Goal: Task Accomplishment & Management: Use online tool/utility

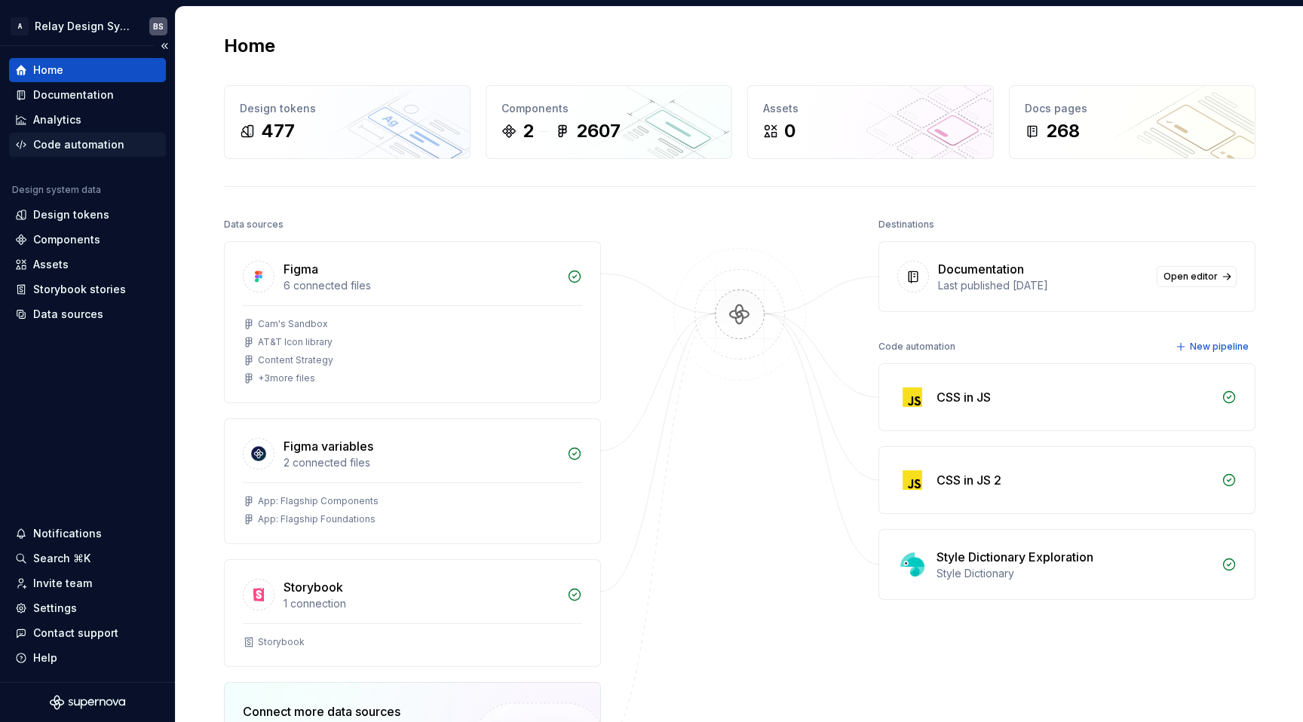
click at [103, 141] on div "Code automation" at bounding box center [78, 144] width 91 height 15
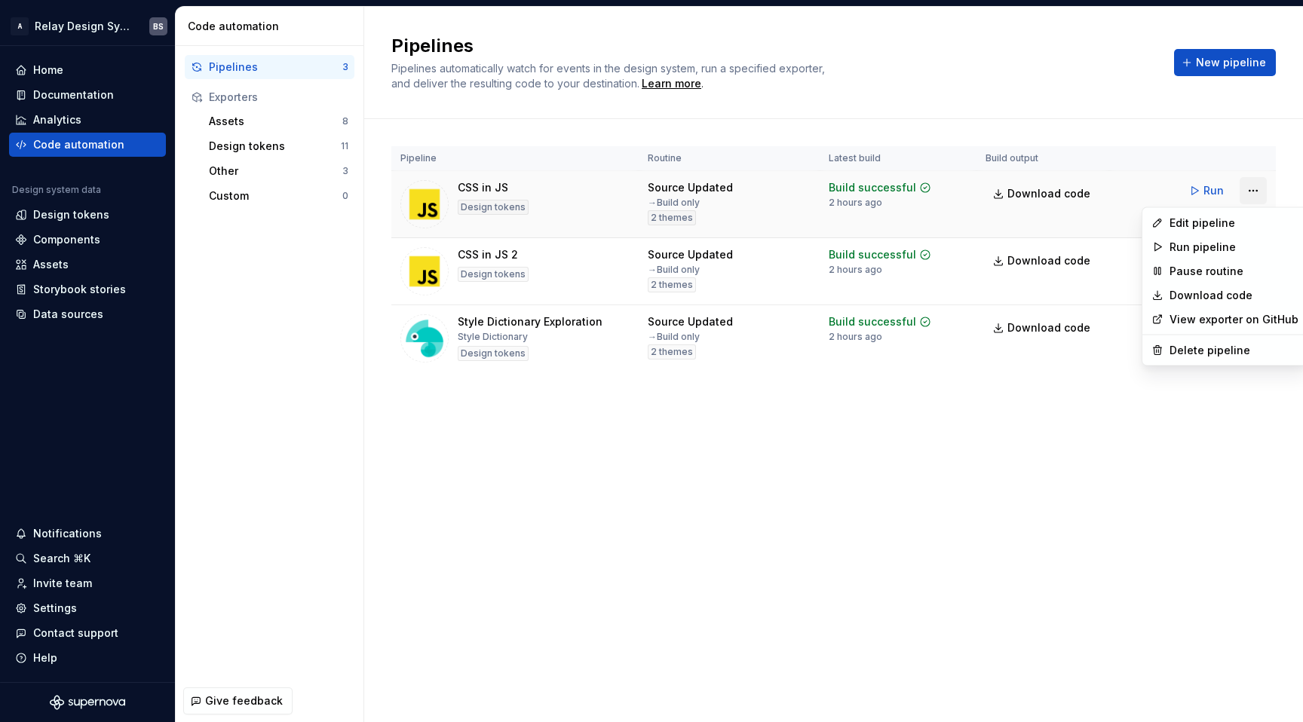
click at [1262, 185] on html "A Relay Design System BS Home Documentation Analytics Code automation Design sy…" at bounding box center [651, 361] width 1303 height 722
click at [1193, 225] on div "Edit pipeline" at bounding box center [1234, 223] width 129 height 15
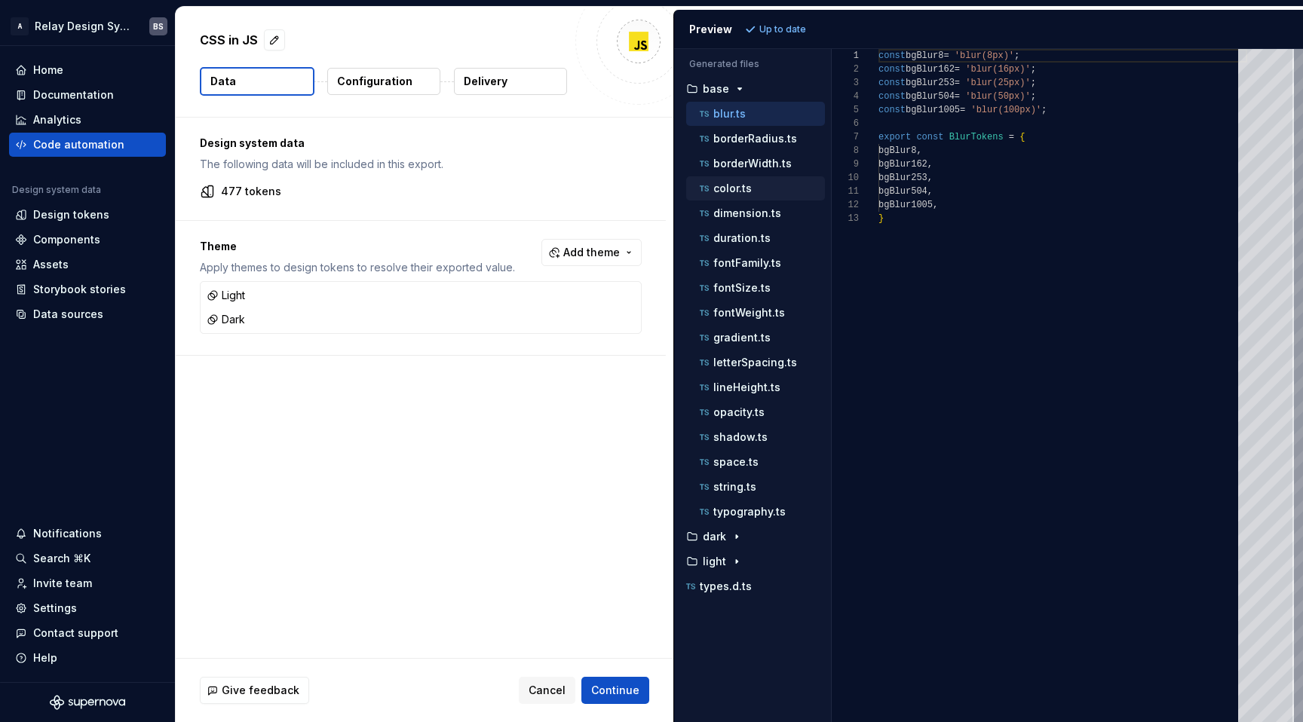
click at [750, 188] on p "color.ts" at bounding box center [732, 189] width 38 height 12
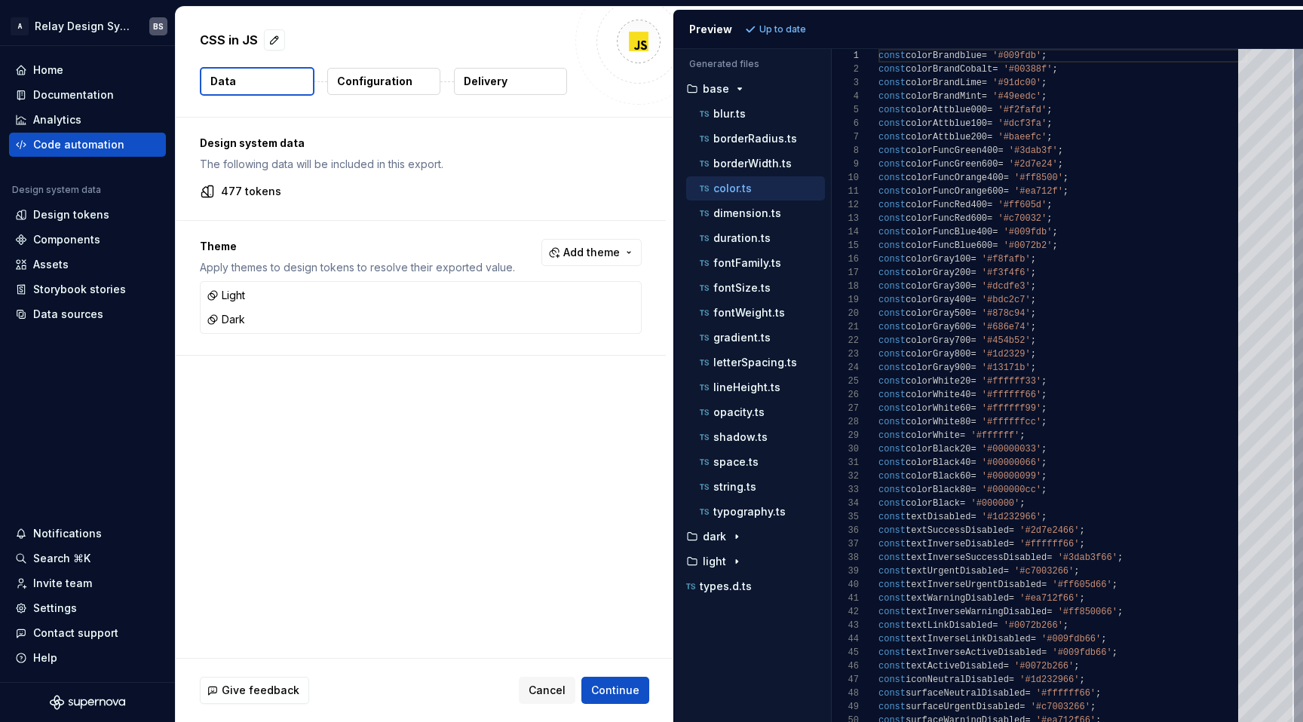
scroll to position [14, 87]
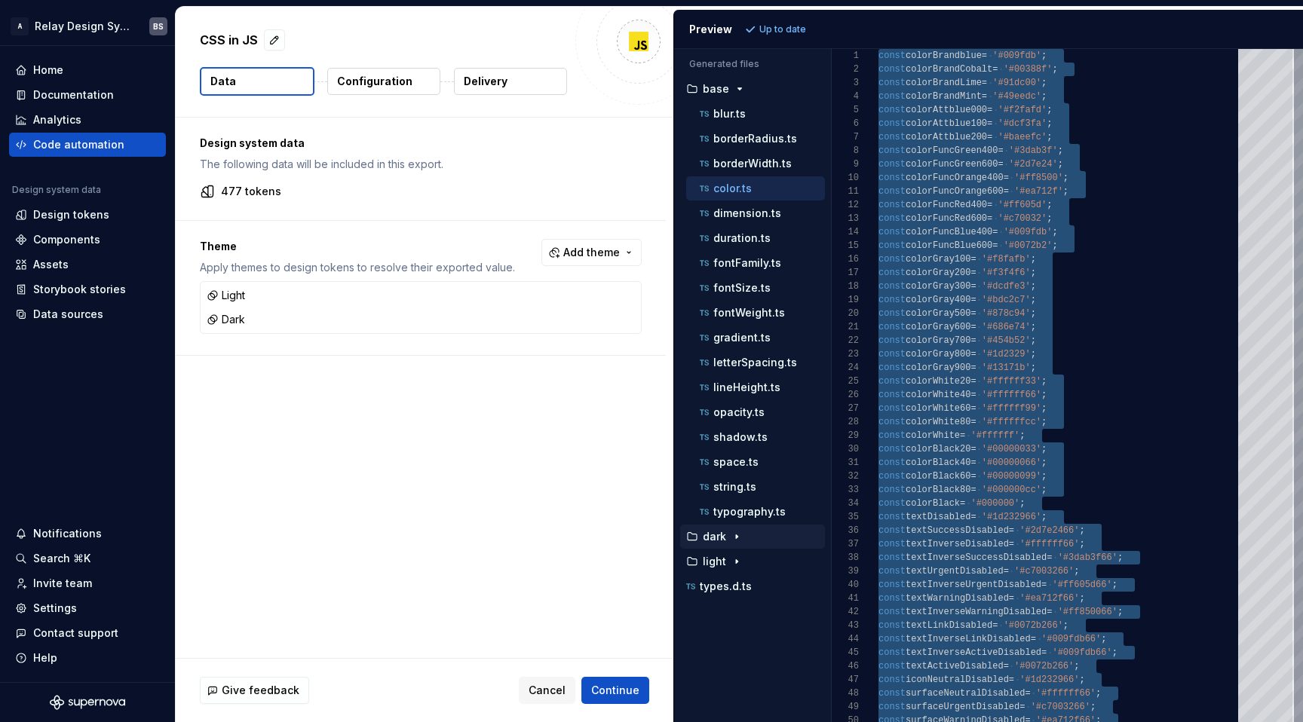
click at [703, 540] on p "dark" at bounding box center [714, 537] width 23 height 12
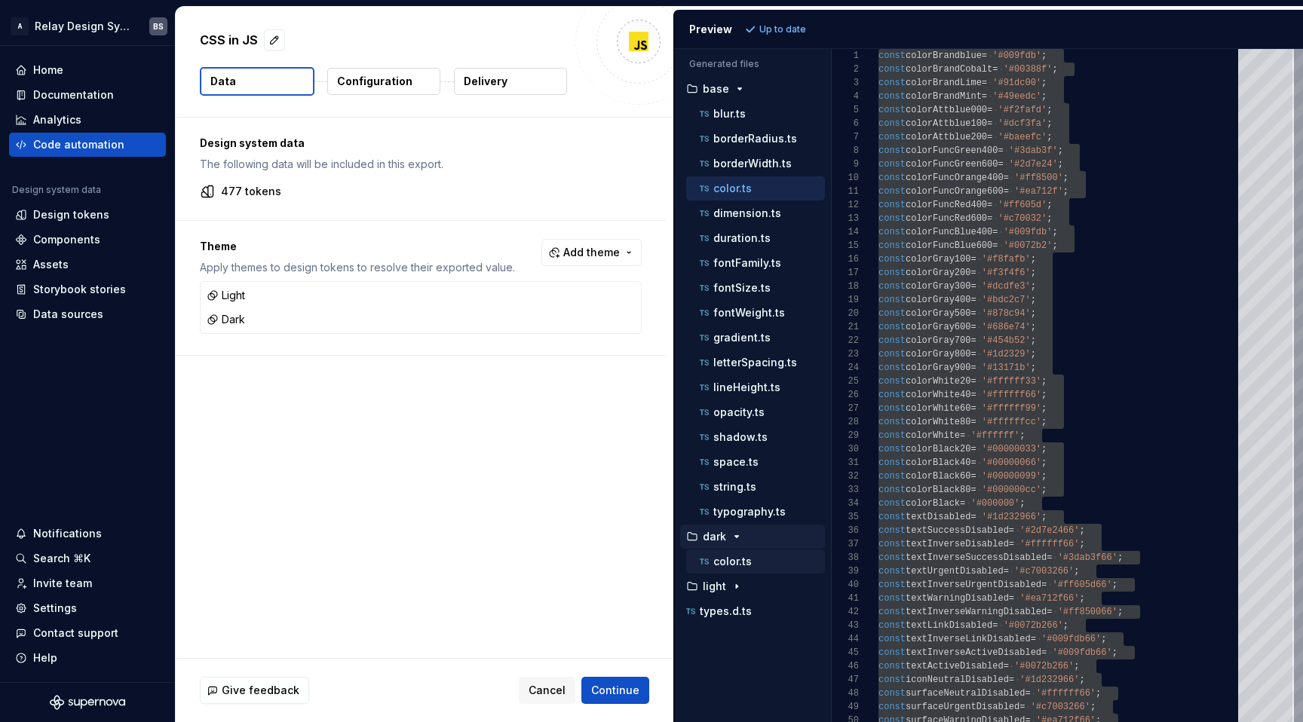
click at [727, 568] on div "color.ts" at bounding box center [761, 561] width 128 height 15
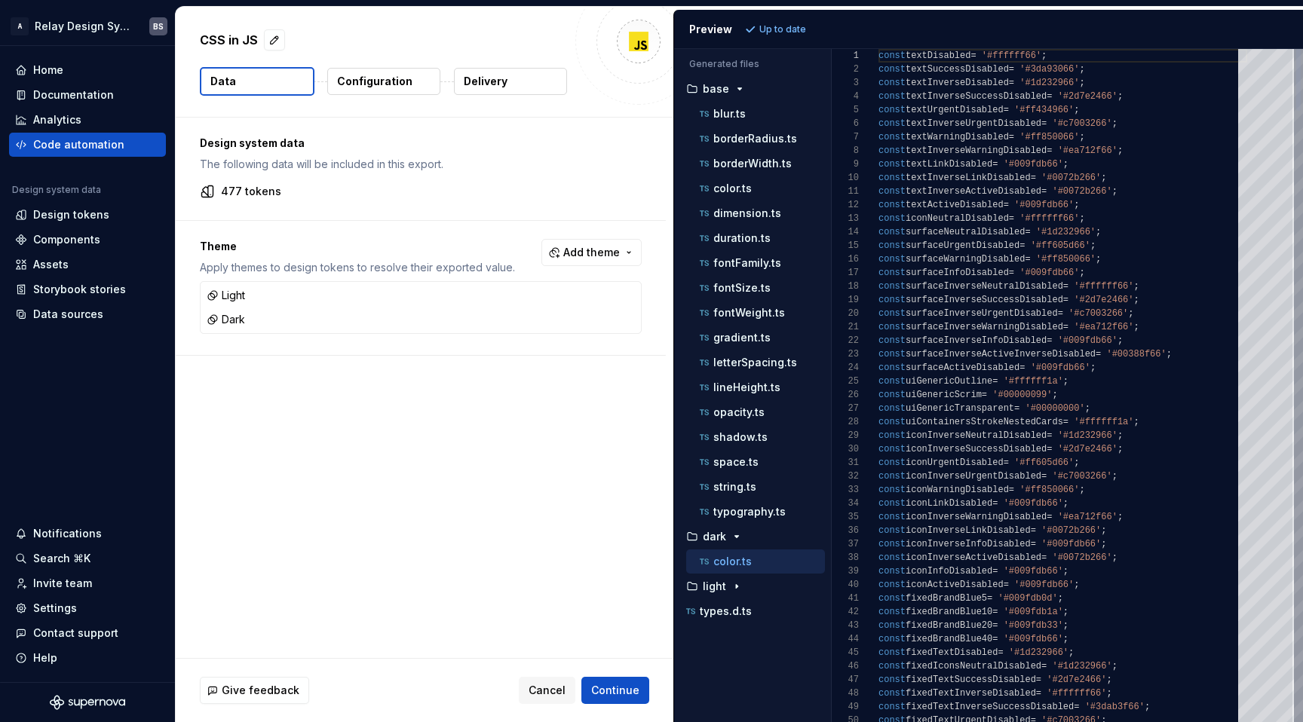
scroll to position [54, 137]
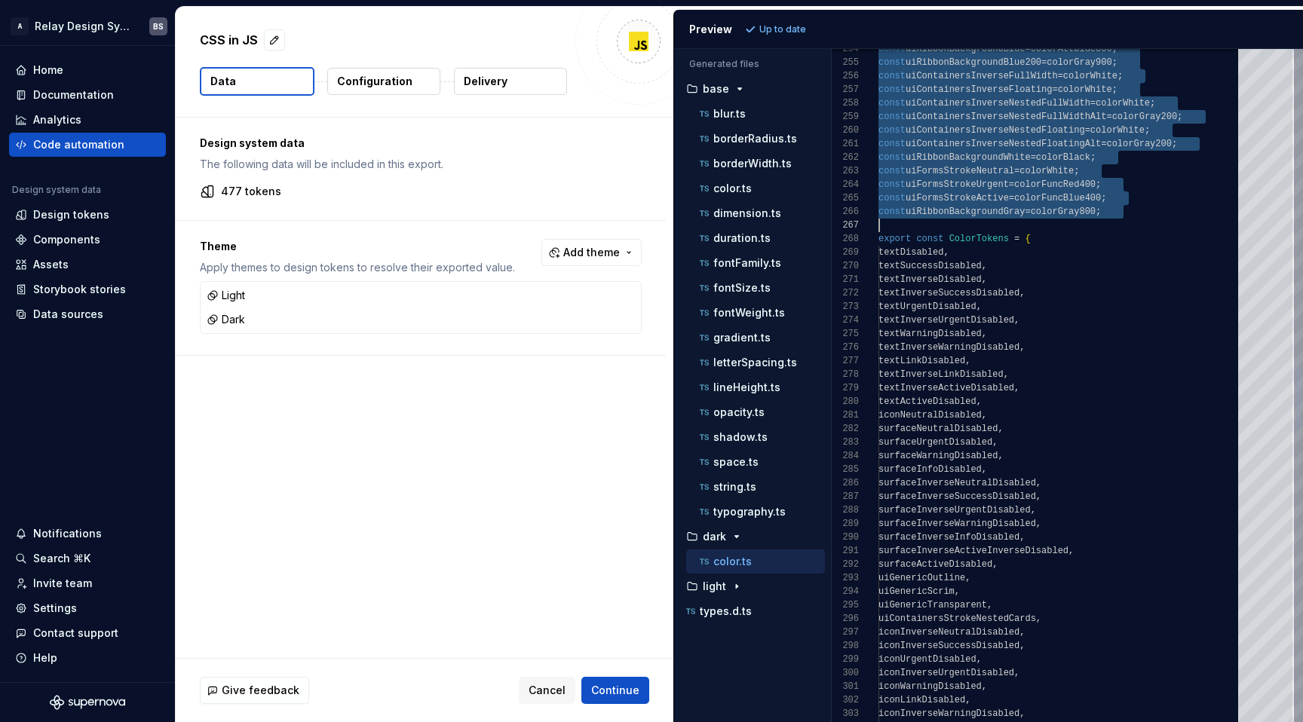
scroll to position [0, 0]
drag, startPoint x: 879, startPoint y: 57, endPoint x: 1187, endPoint y: 220, distance: 348.2
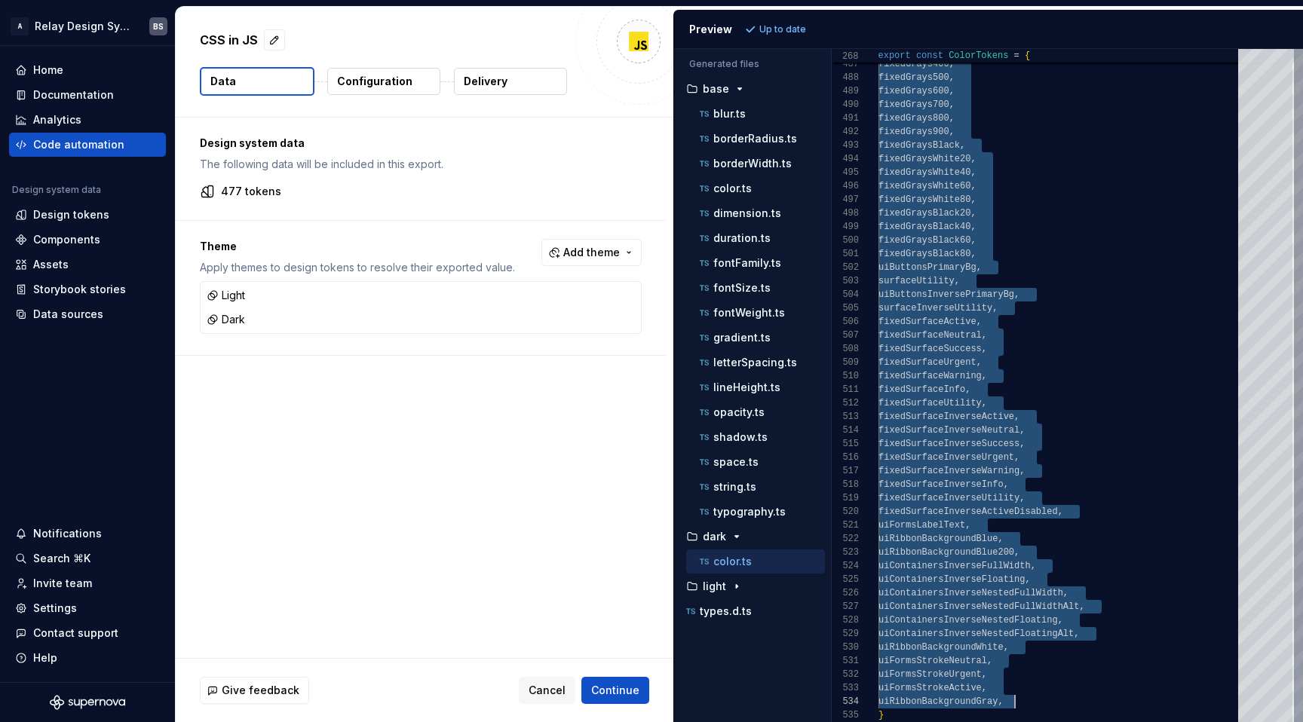
scroll to position [95, 137]
drag, startPoint x: 1042, startPoint y: 245, endPoint x: 1045, endPoint y: 701, distance: 455.5
click at [742, 611] on p "types.d.ts" at bounding box center [726, 612] width 52 height 12
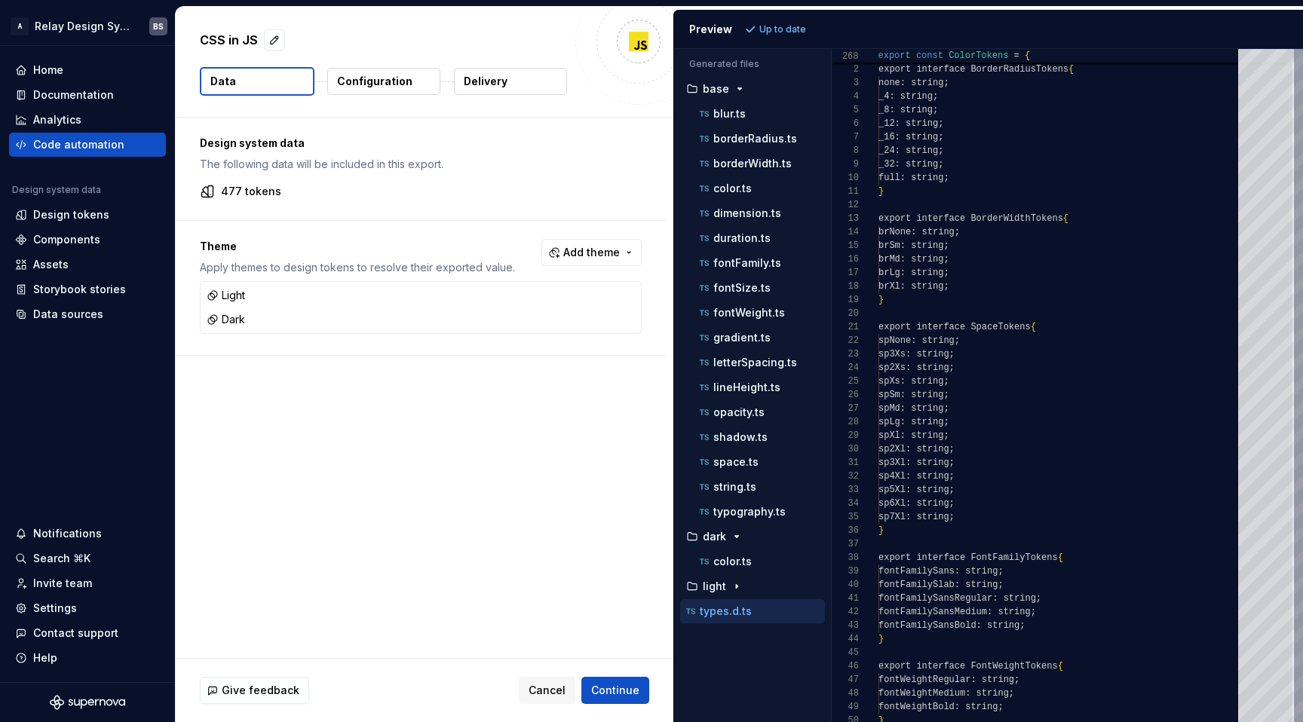
scroll to position [0, 0]
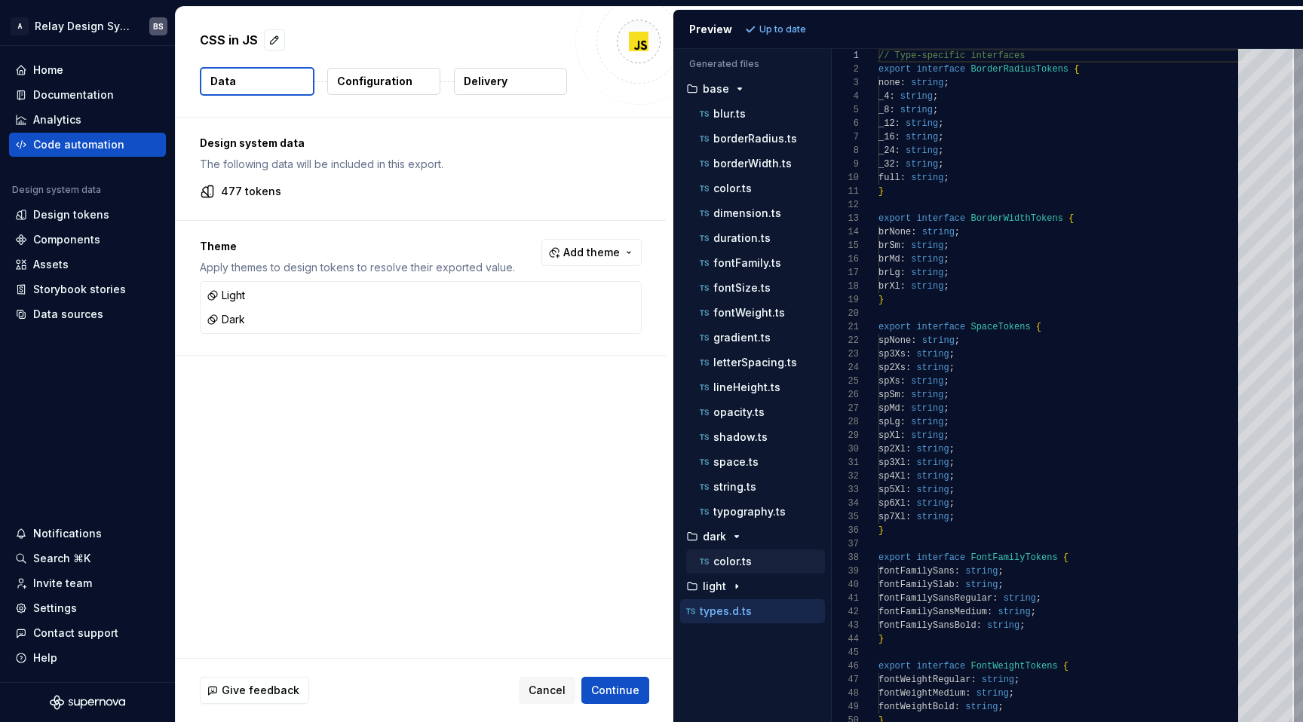
click at [726, 563] on p "color.ts" at bounding box center [732, 562] width 38 height 12
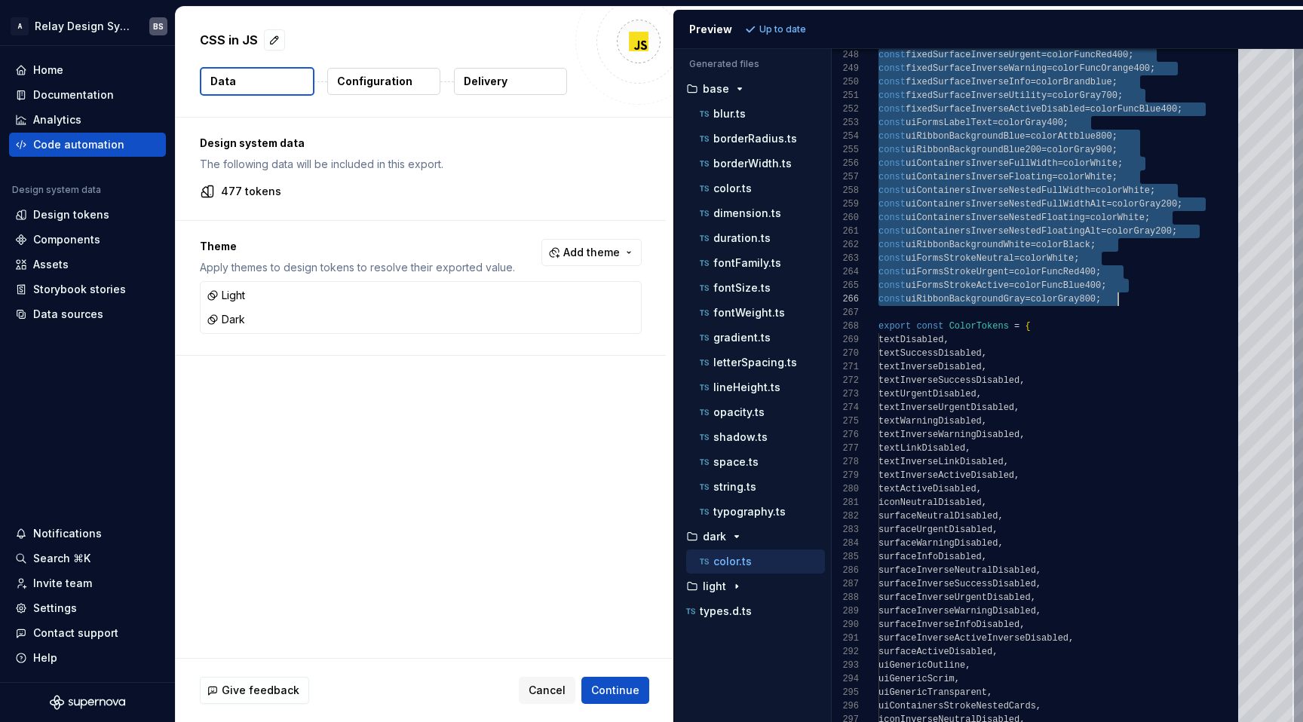
scroll to position [0, 240]
drag, startPoint x: 880, startPoint y: 56, endPoint x: 1137, endPoint y: 302, distance: 356.3
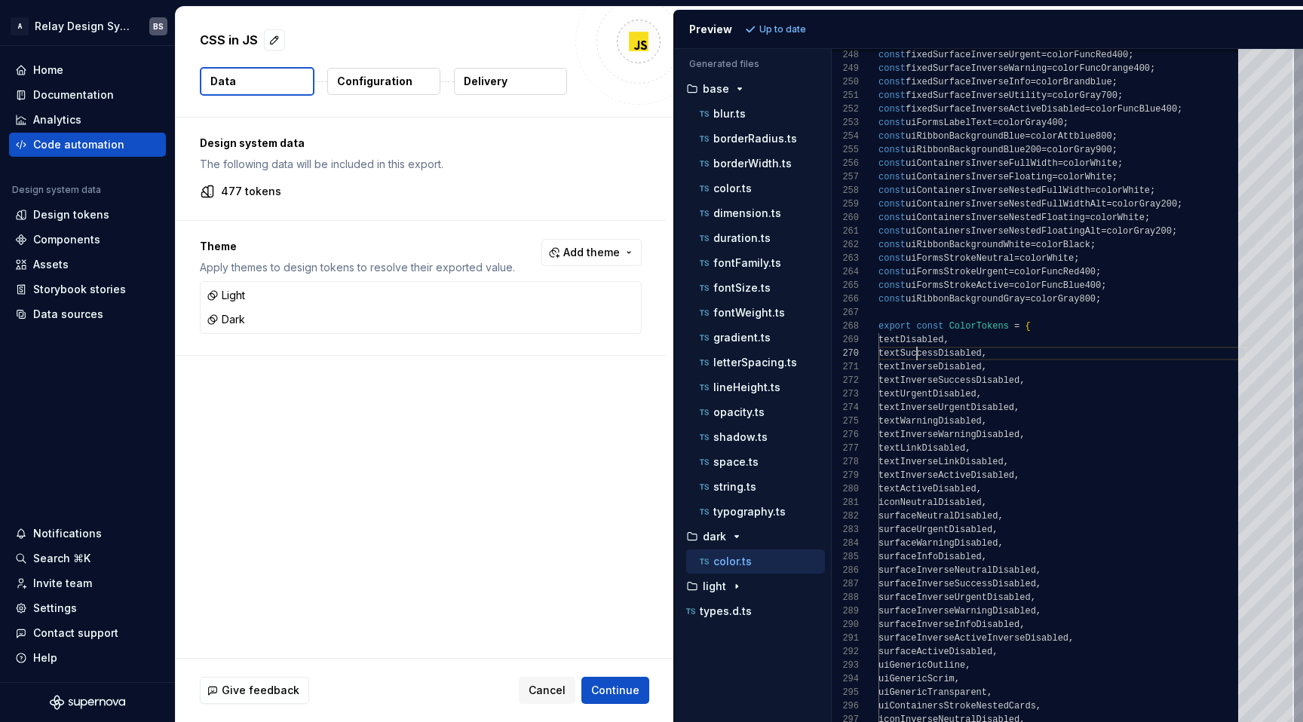
click at [917, 358] on div "export const ColorTokens = { textDisabled , textSuccessDisabled , textInverseDi…" at bounding box center [1063, 326] width 369 height 7263
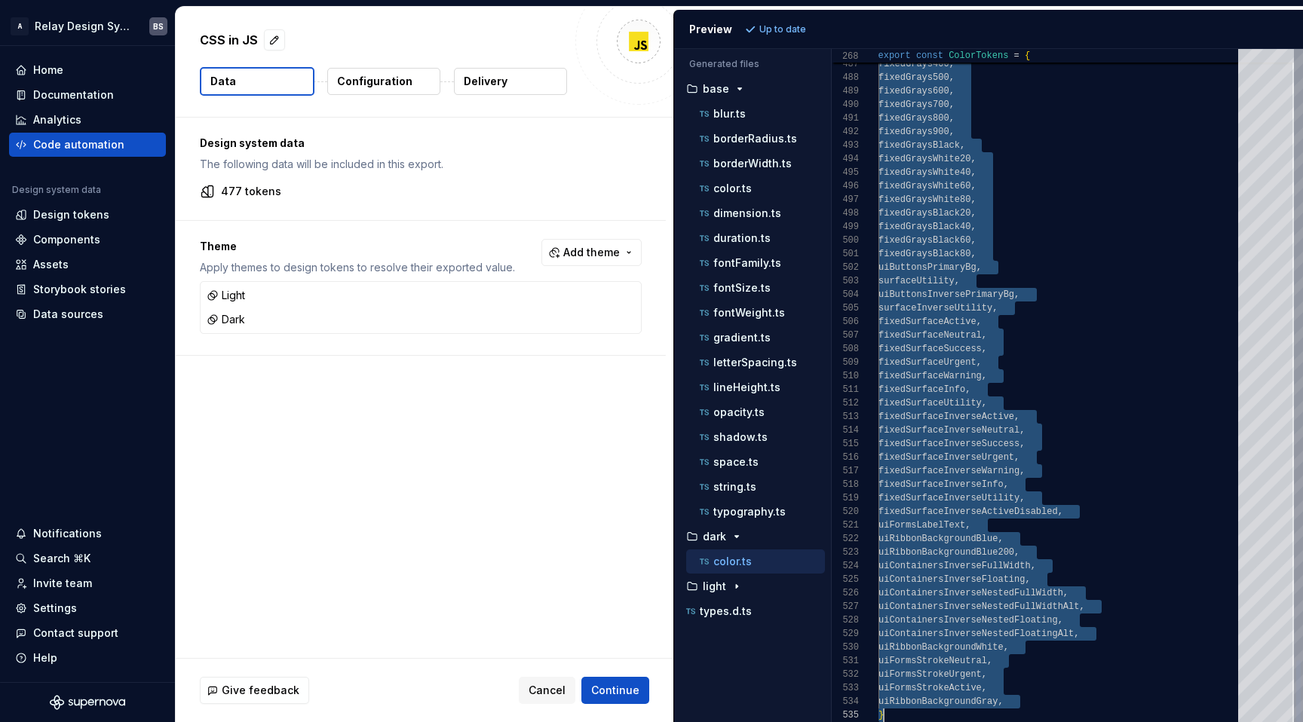
scroll to position [109, 137]
drag, startPoint x: 890, startPoint y: 342, endPoint x: 1023, endPoint y: 706, distance: 388.0
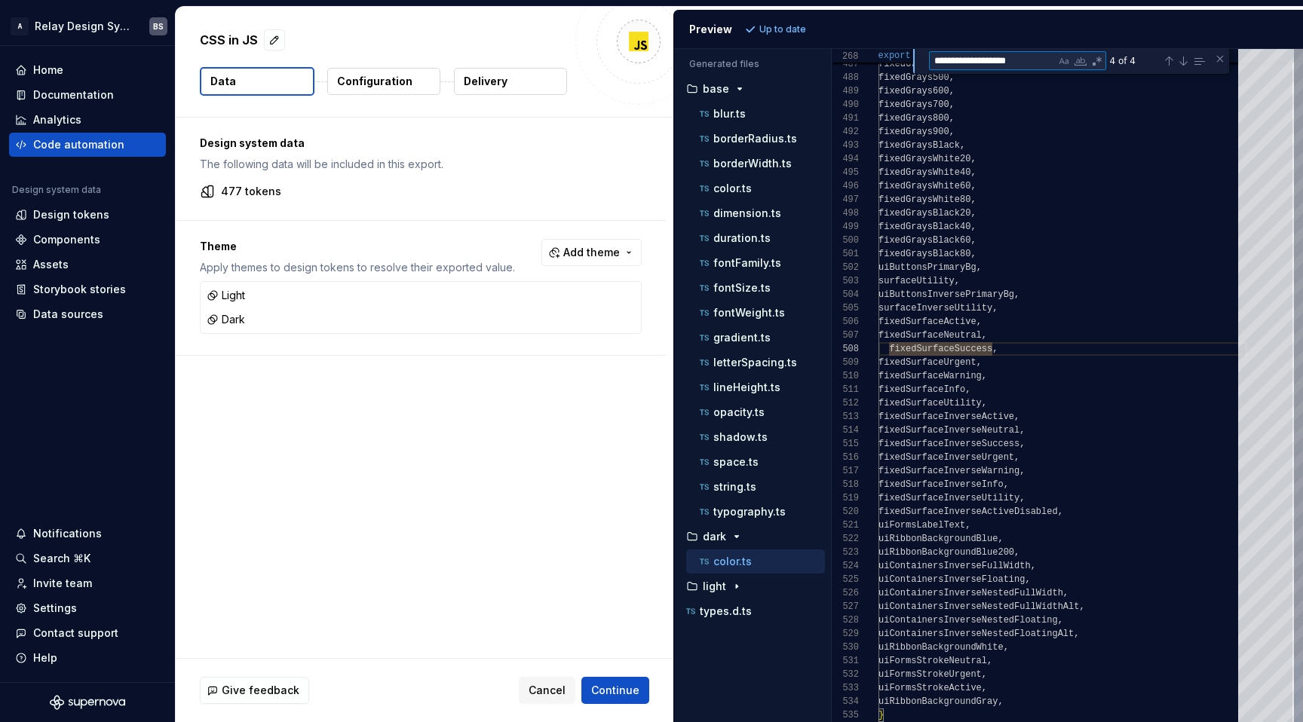
type textarea "**********"
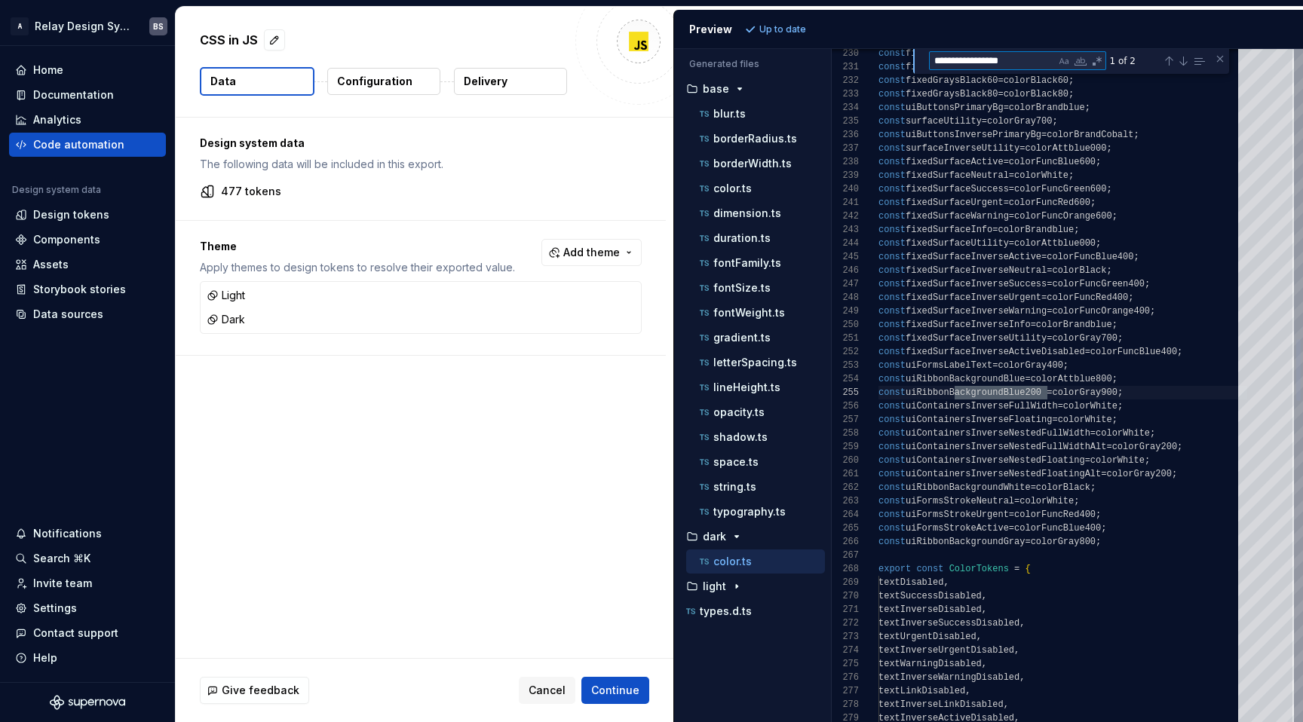
scroll to position [136, 169]
type textarea "**********"
click at [85, 146] on div "Code automation" at bounding box center [78, 144] width 91 height 15
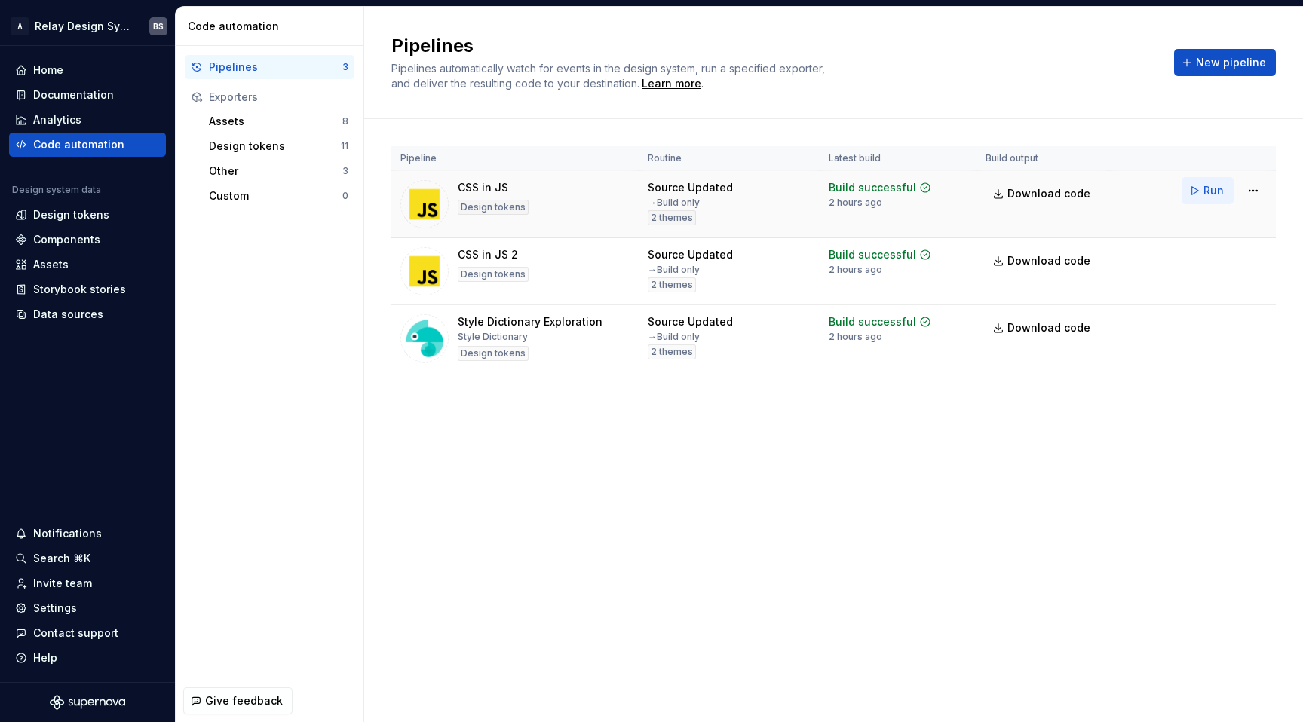
click at [1206, 192] on span "Run" at bounding box center [1214, 190] width 20 height 15
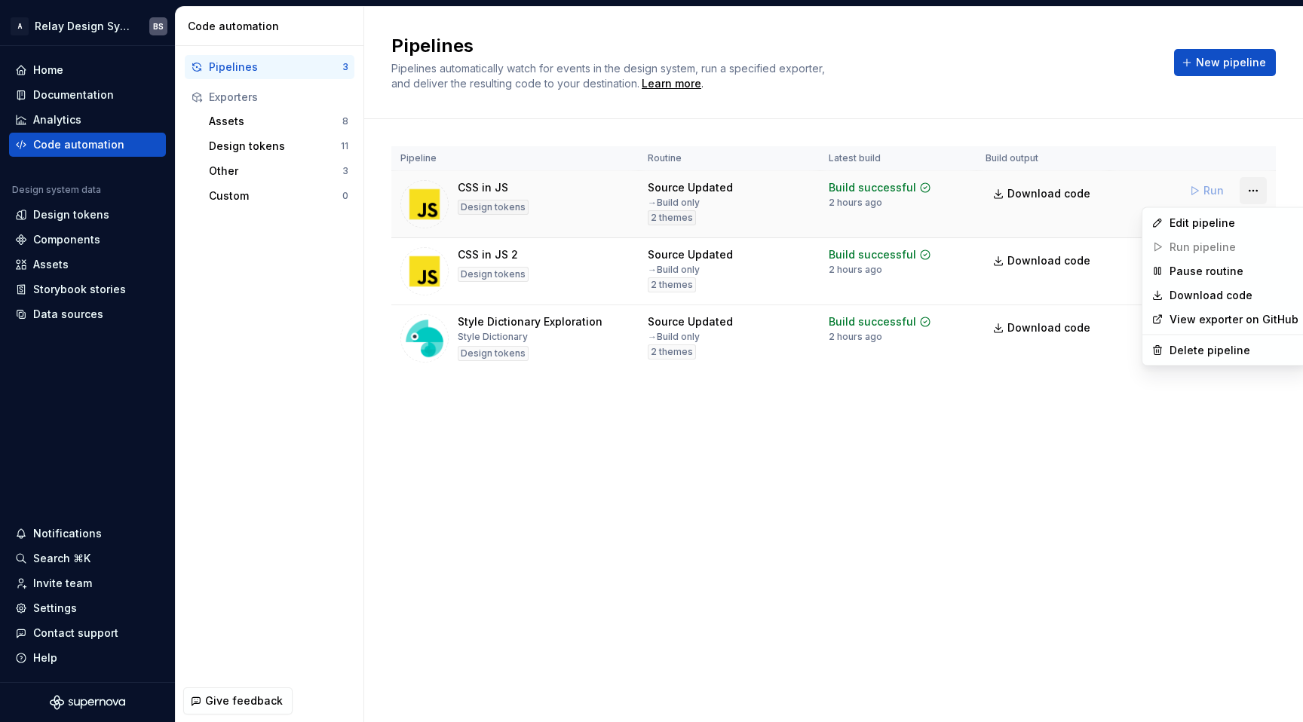
click at [1253, 192] on html "A Relay Design System BS Home Documentation Analytics Code automation Design sy…" at bounding box center [651, 361] width 1303 height 722
click at [1179, 120] on html "A Relay Design System BS Home Documentation Analytics Code automation Design sy…" at bounding box center [651, 361] width 1303 height 722
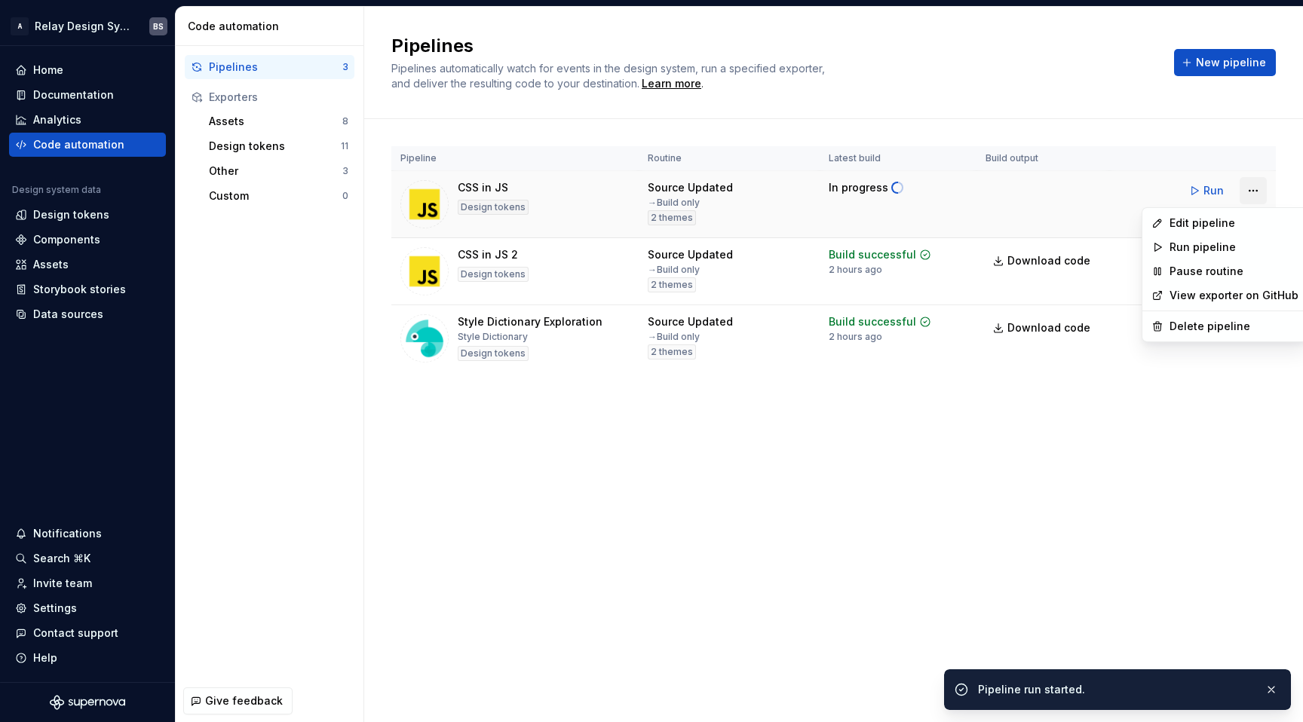
click at [1254, 194] on html "A Relay Design System BS Home Documentation Analytics Code automation Design sy…" at bounding box center [651, 361] width 1303 height 722
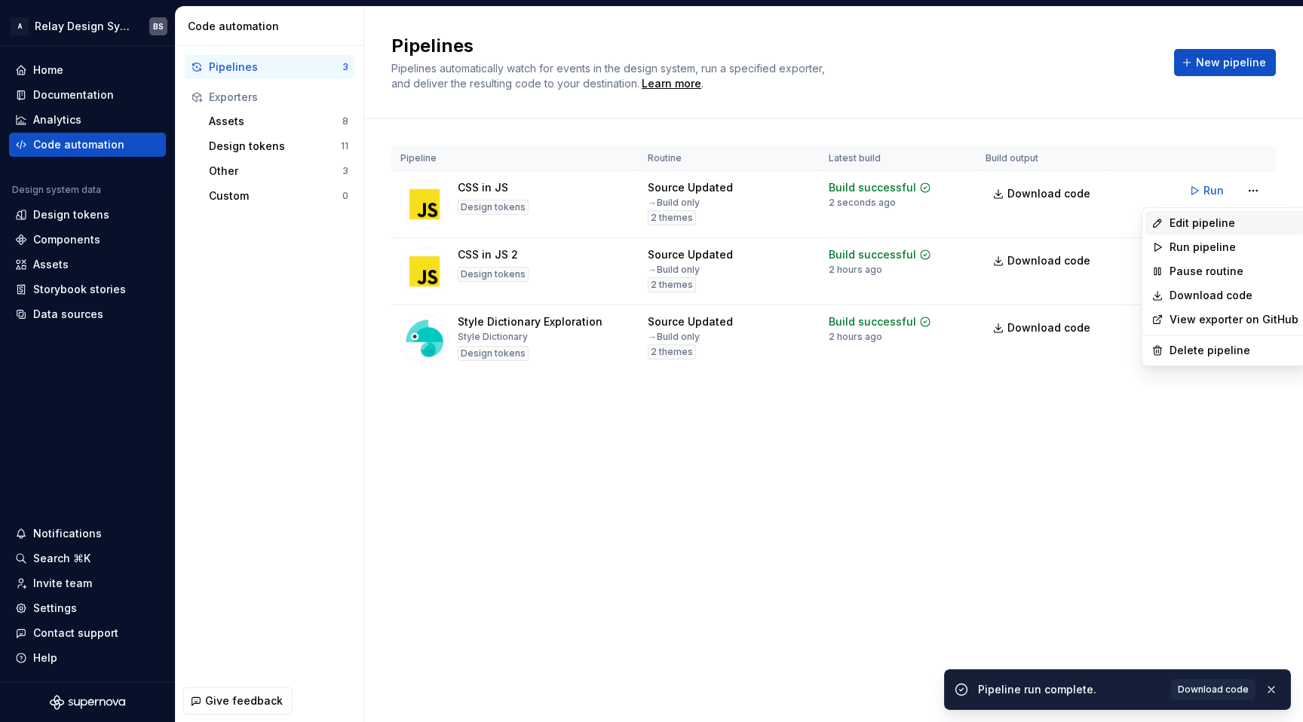
click at [1220, 225] on div "Edit pipeline" at bounding box center [1234, 223] width 129 height 15
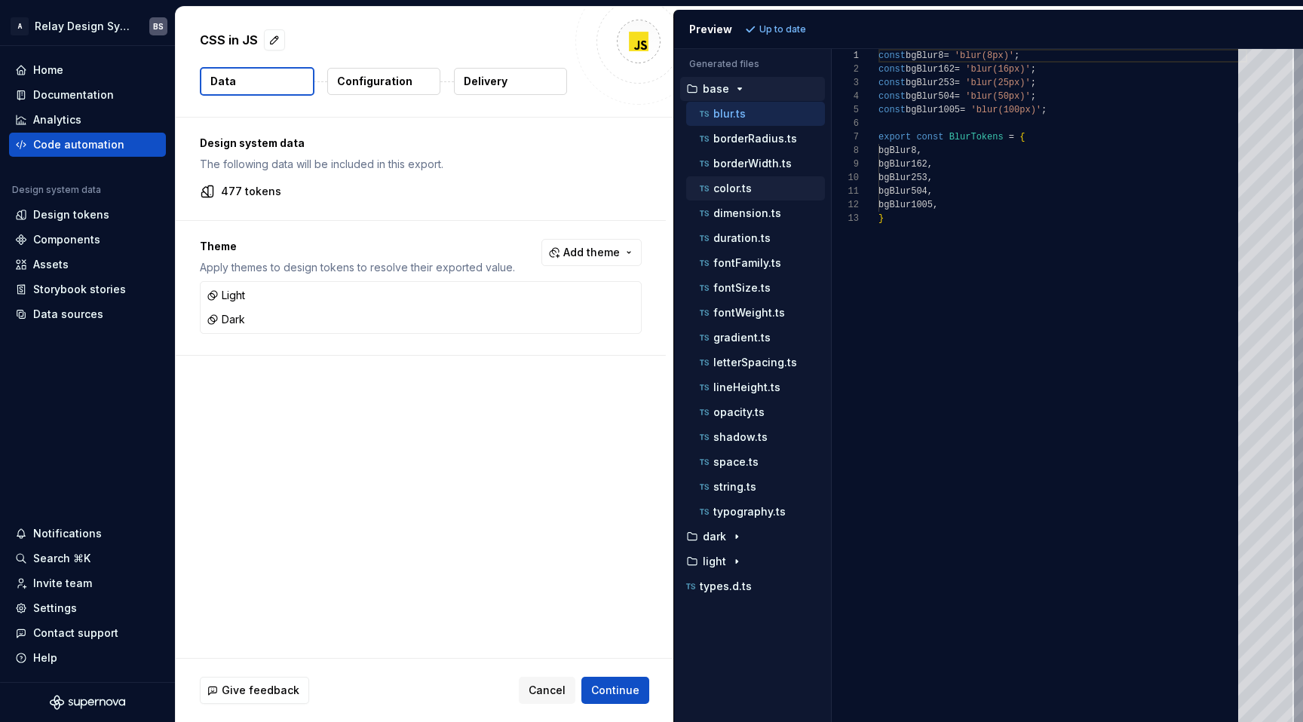
click at [727, 186] on p "color.ts" at bounding box center [732, 189] width 38 height 12
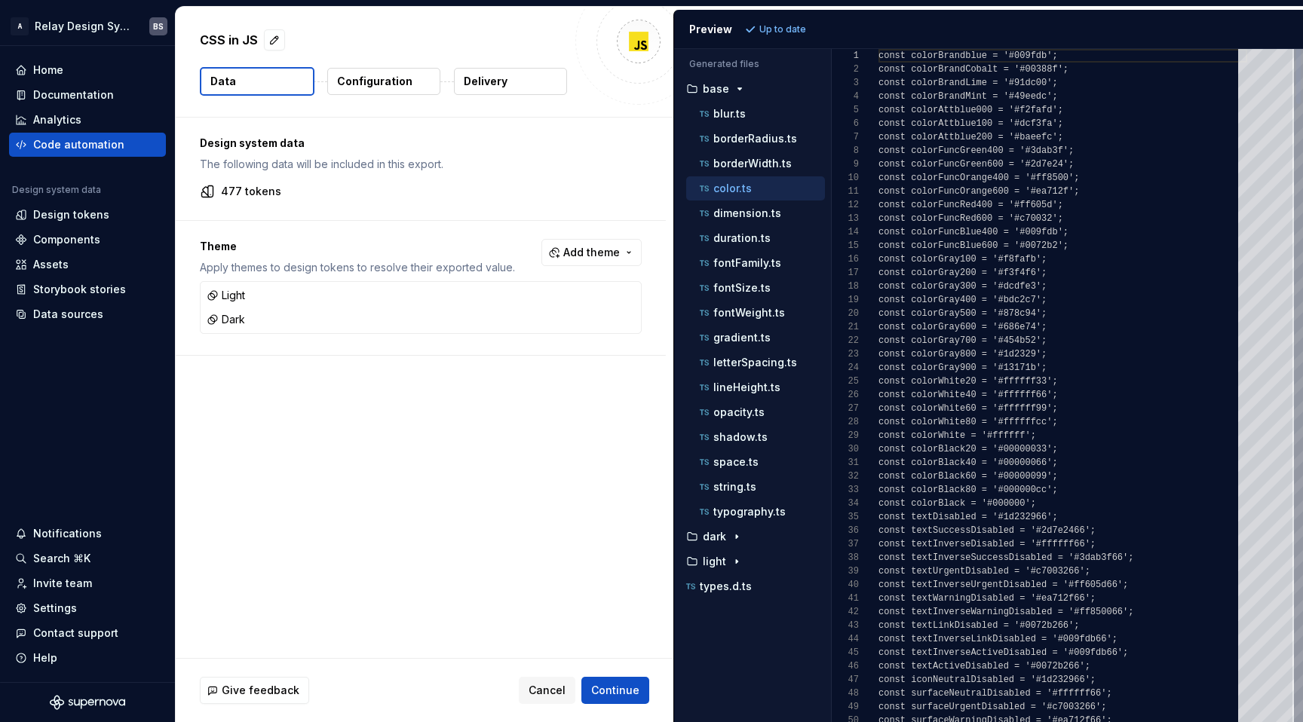
scroll to position [136, 0]
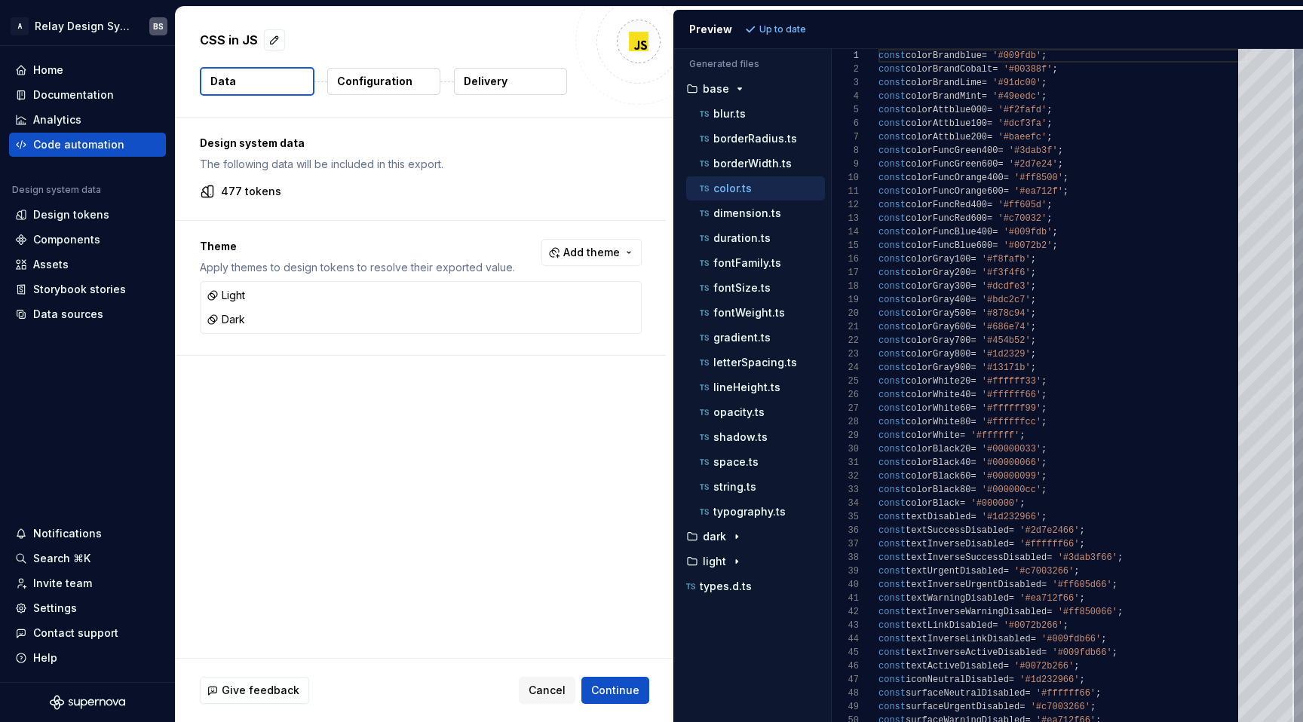
type textarea "**********"
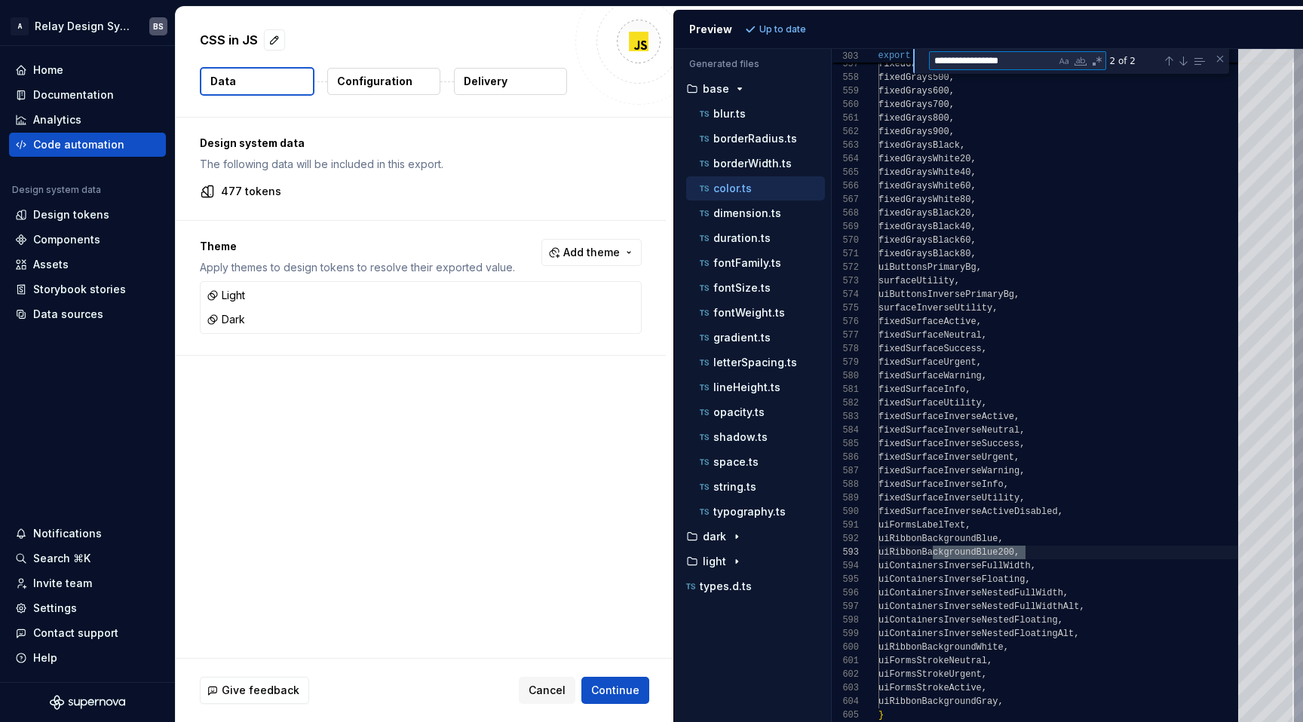
type textarea "**********"
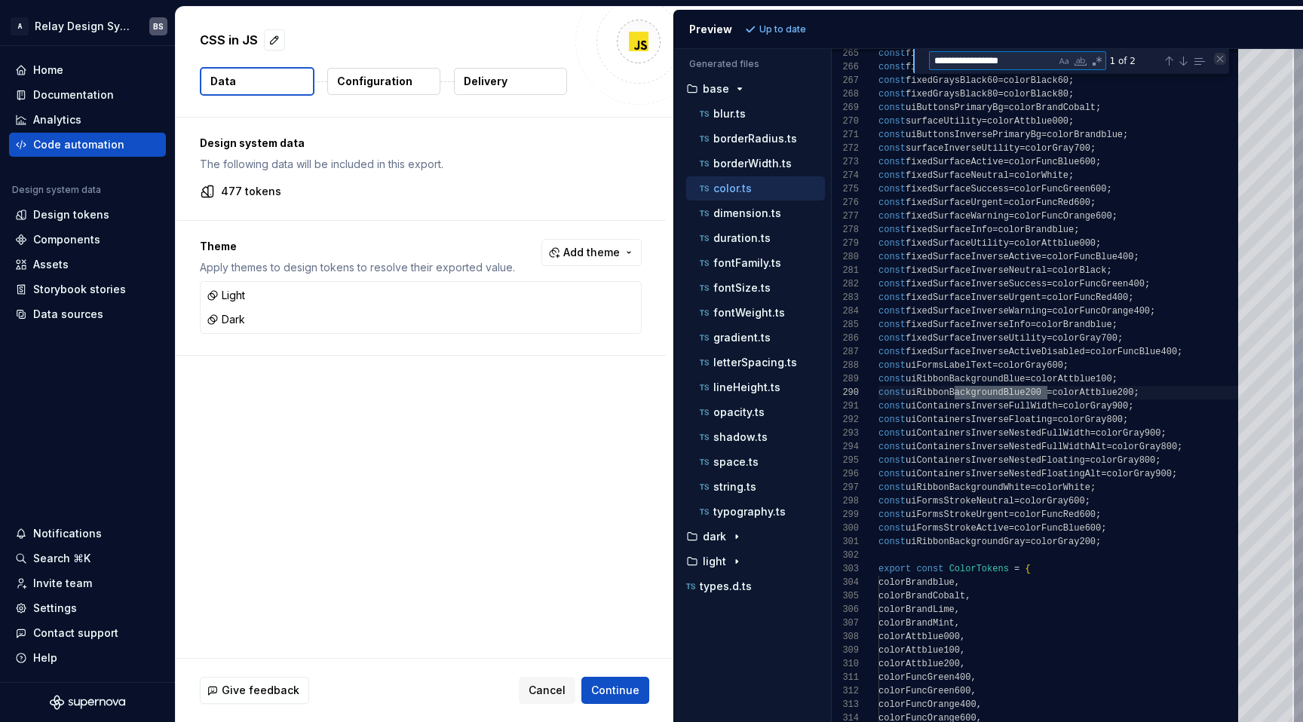
type textarea "**********"
click at [1218, 60] on div "Close (Escape)" at bounding box center [1220, 59] width 12 height 12
click at [747, 559] on div "light" at bounding box center [754, 562] width 142 height 12
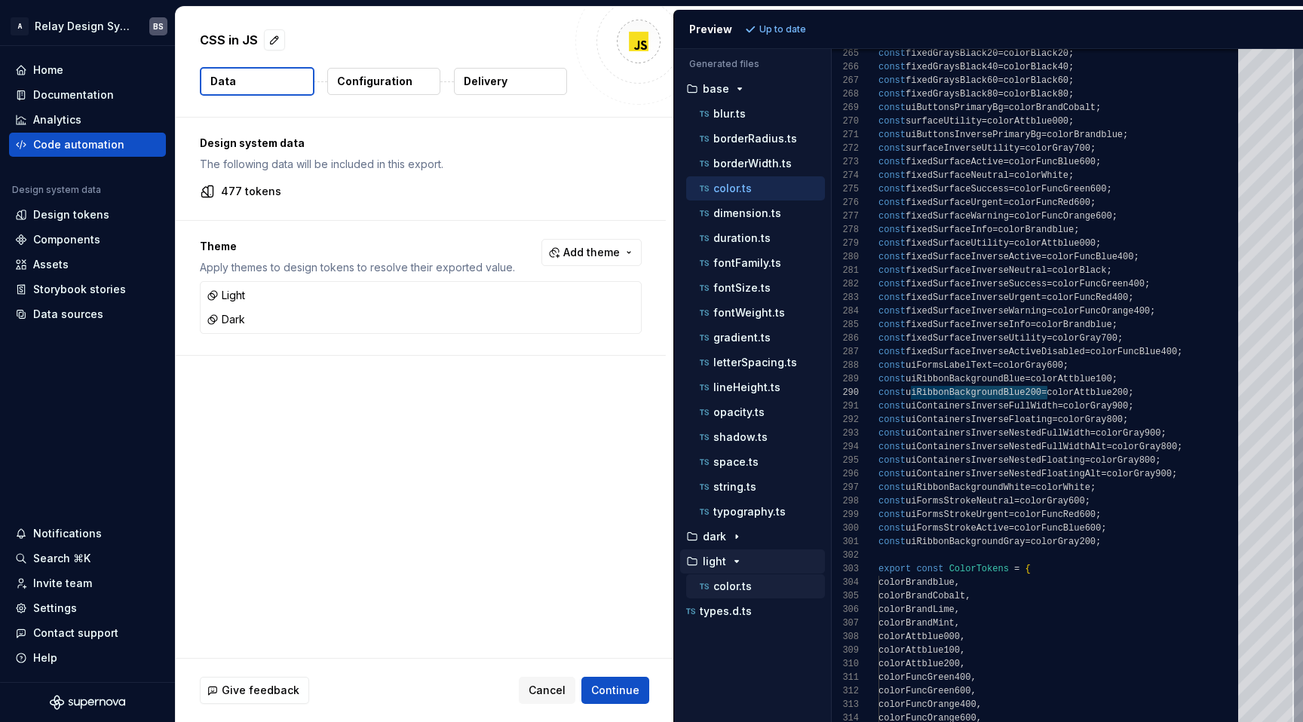
click at [741, 585] on p "color.ts" at bounding box center [732, 587] width 38 height 12
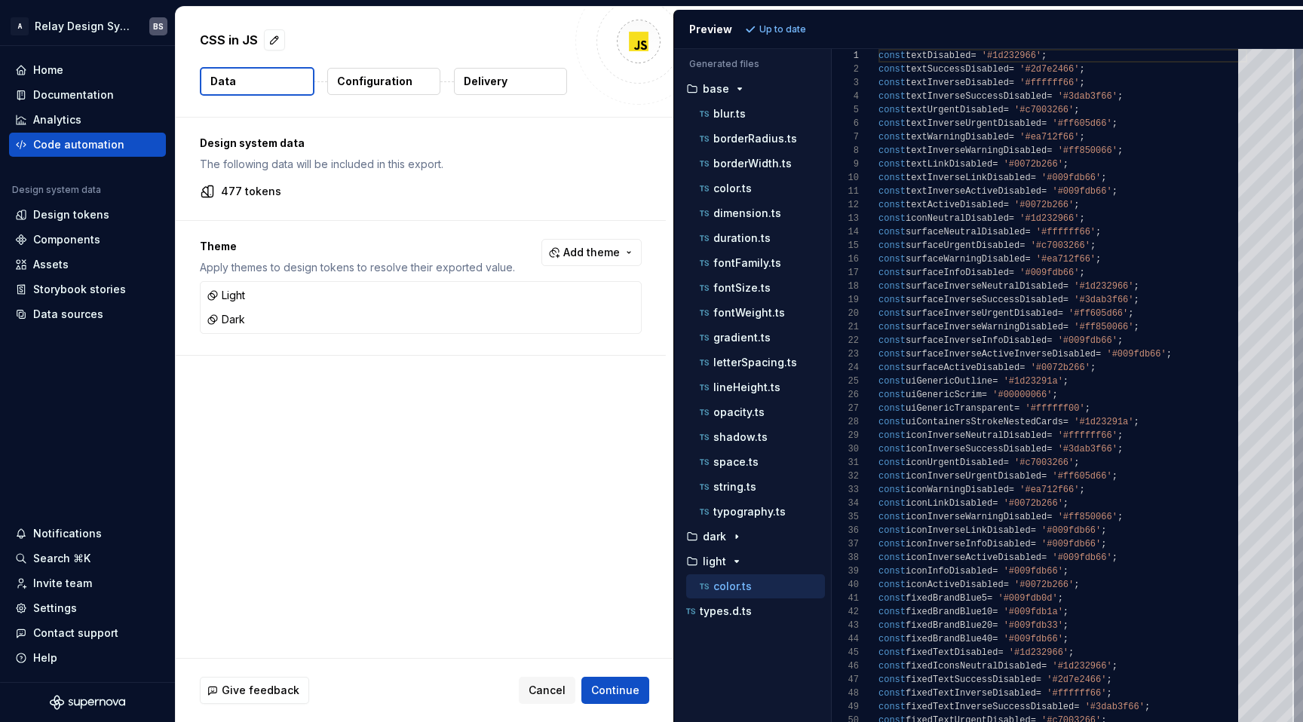
scroll to position [0, 0]
drag, startPoint x: 878, startPoint y: 57, endPoint x: 1118, endPoint y: 105, distance: 245.2
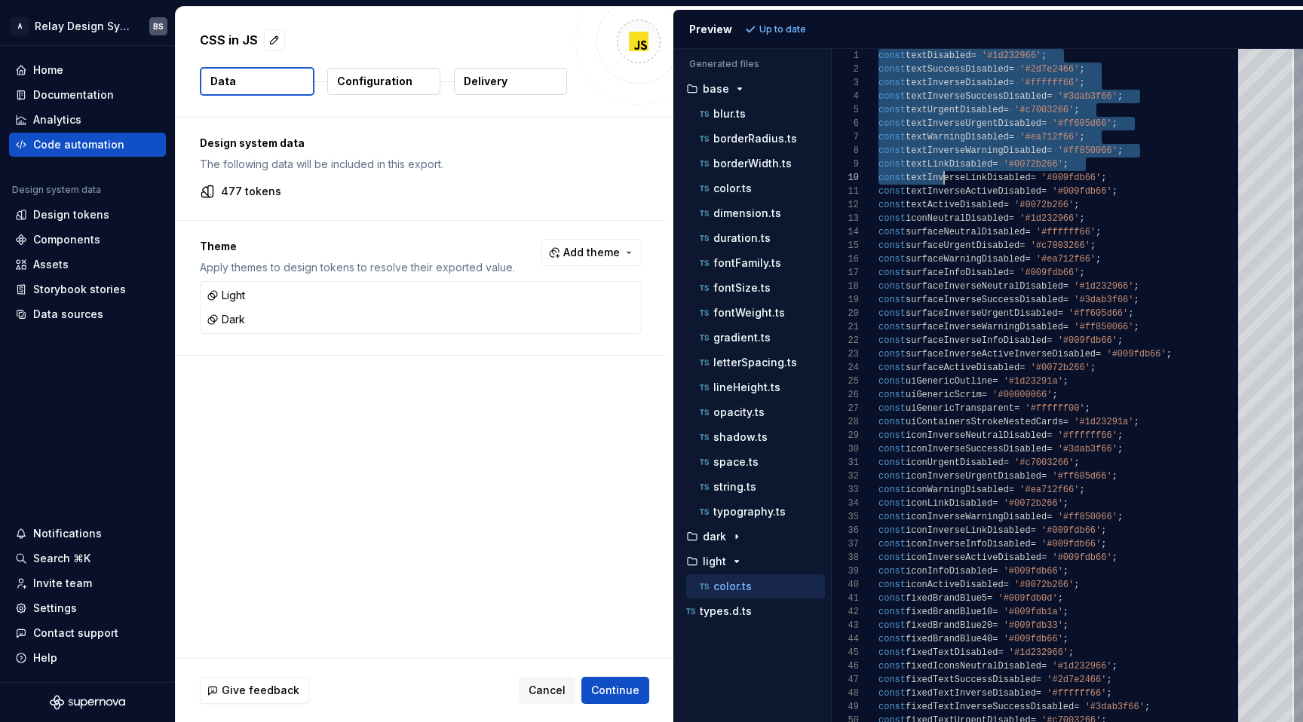
scroll to position [0, 125]
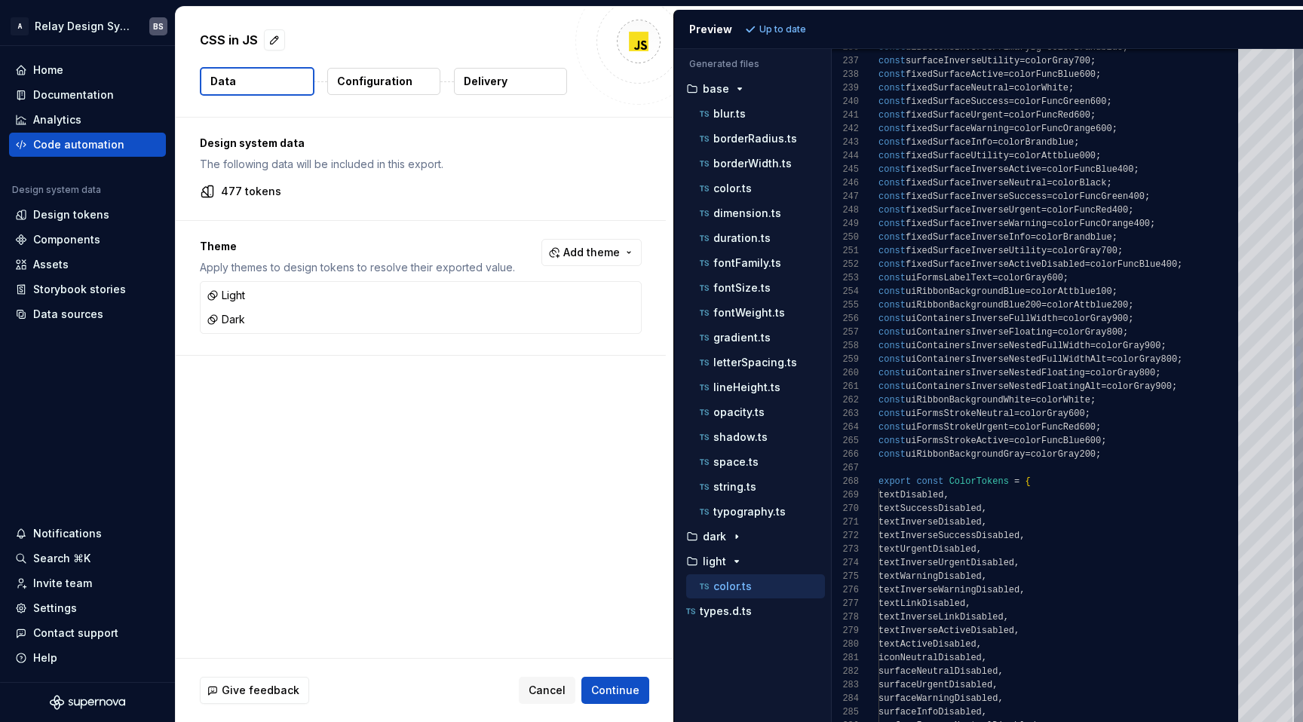
type textarea "**********"
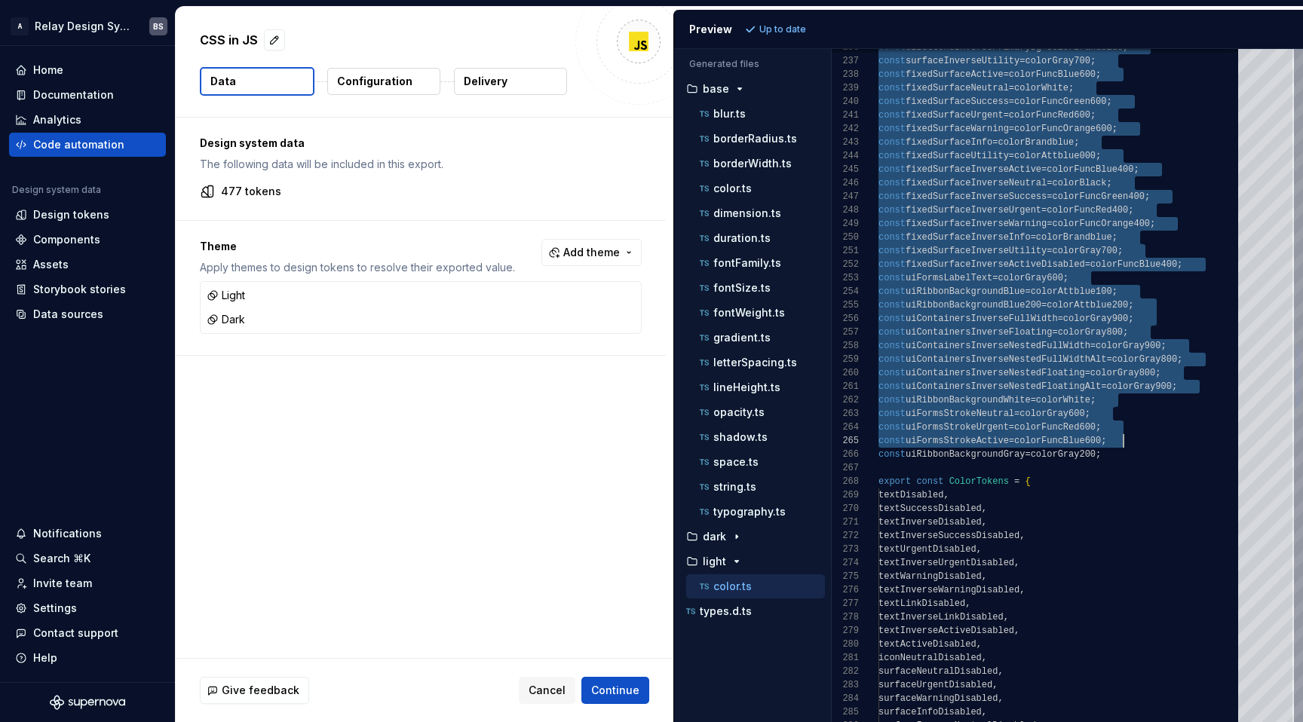
scroll to position [0, 0]
drag, startPoint x: 879, startPoint y: 54, endPoint x: 1137, endPoint y: 463, distance: 482.9
